Goal: Information Seeking & Learning: Learn about a topic

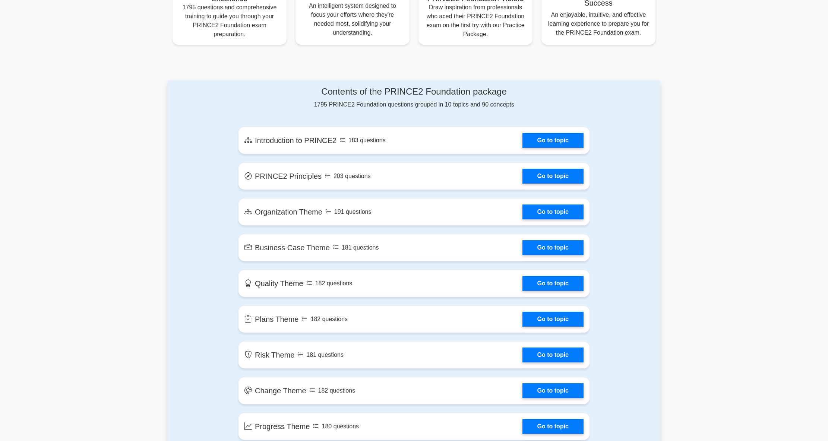
scroll to position [333, 0]
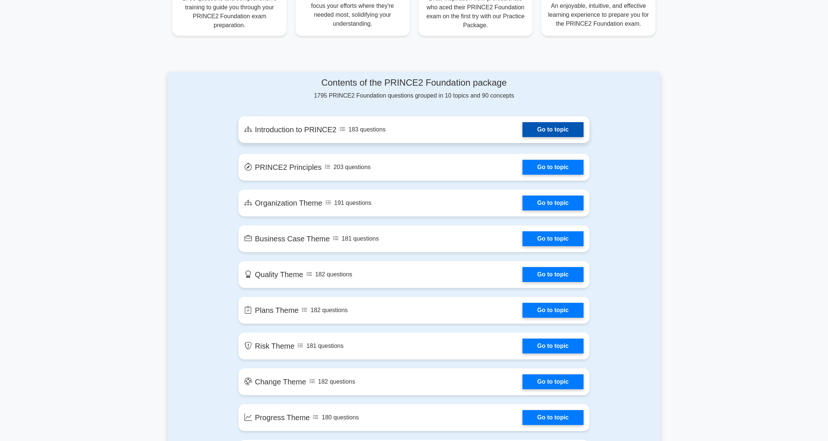
click at [555, 131] on link "Go to topic" at bounding box center [553, 129] width 61 height 15
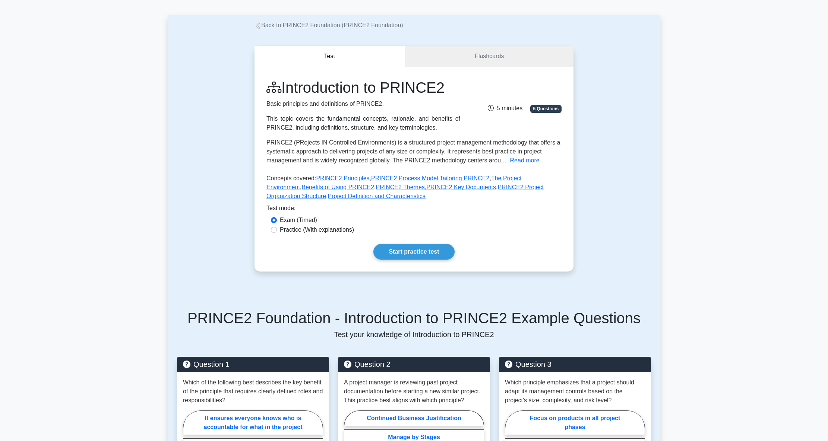
scroll to position [29, 0]
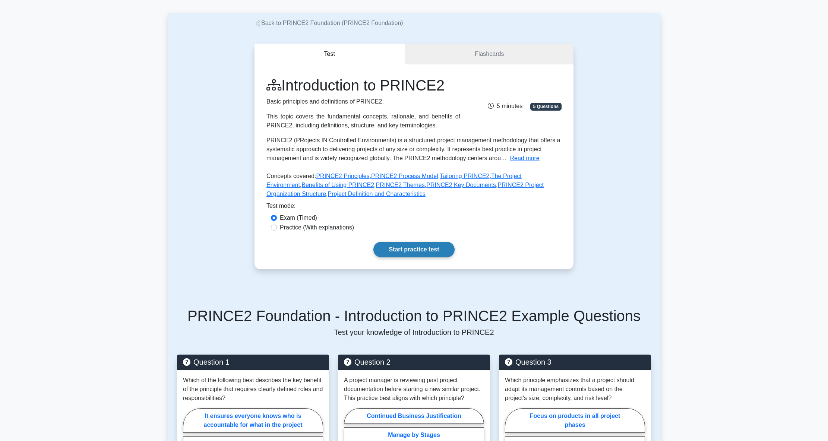
click at [403, 251] on link "Start practice test" at bounding box center [414, 250] width 81 height 16
